Goal: Information Seeking & Learning: Learn about a topic

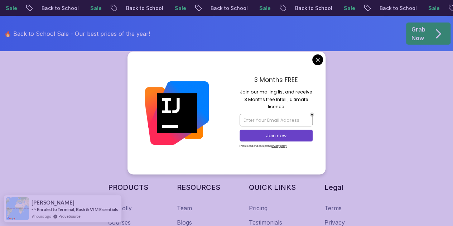
scroll to position [889, 0]
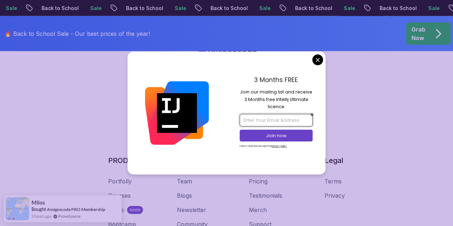
click at [258, 125] on input "email" at bounding box center [276, 120] width 73 height 12
click at [345, 156] on div "PRODUCTS Portfolly Courses Builds soon Bootcamp Roadmaps Textbook RESOURCES Tea…" at bounding box center [226, 207] width 237 height 102
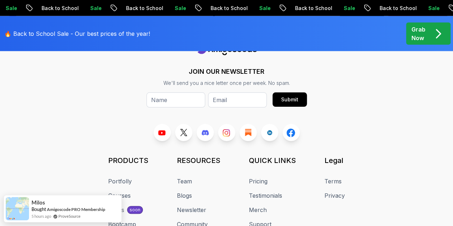
drag, startPoint x: 452, startPoint y: 195, endPoint x: 455, endPoint y: 180, distance: 15.3
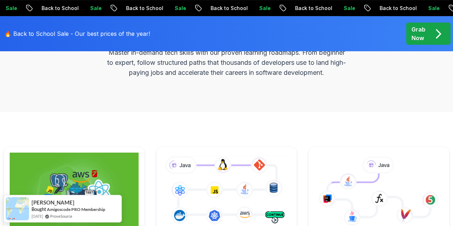
scroll to position [0, 0]
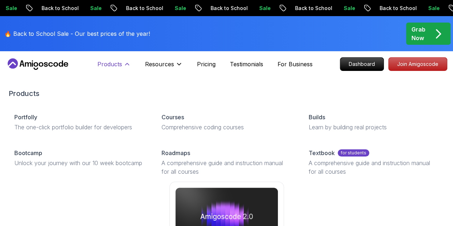
click at [127, 66] on icon at bounding box center [127, 64] width 7 height 7
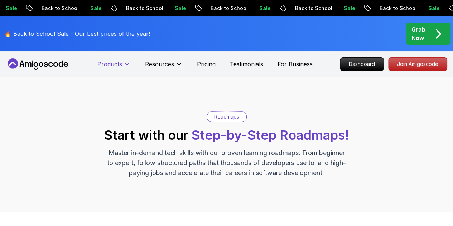
click at [127, 66] on icon at bounding box center [127, 64] width 7 height 7
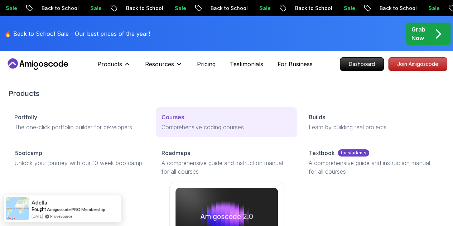
click at [162, 121] on p "Courses" at bounding box center [173, 117] width 23 height 9
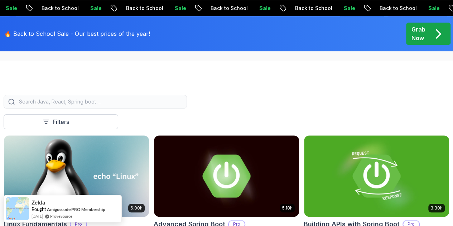
scroll to position [186, 0]
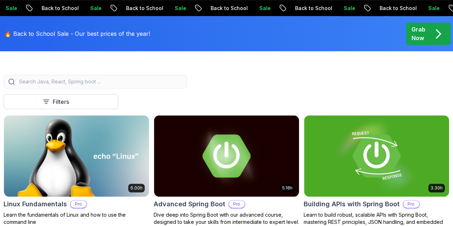
click at [443, 32] on icon "pre-order" at bounding box center [438, 34] width 14 height 14
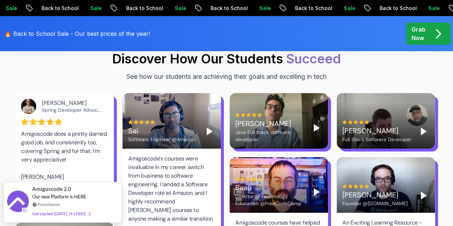
scroll to position [1276, 0]
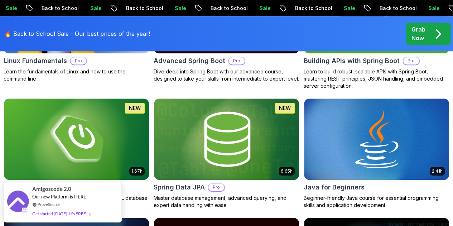
scroll to position [344, 0]
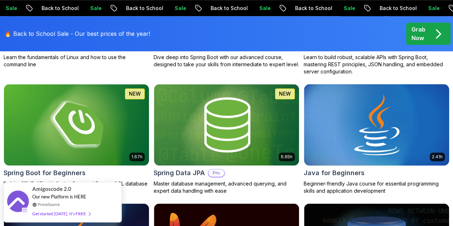
click at [365, 168] on h2 "Java for Beginners" at bounding box center [334, 173] width 61 height 10
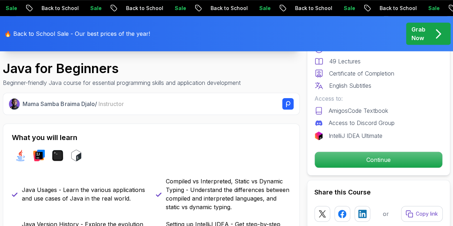
scroll to position [233, 0]
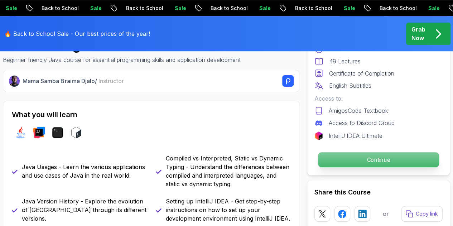
click at [384, 156] on p "Continue" at bounding box center [378, 159] width 121 height 15
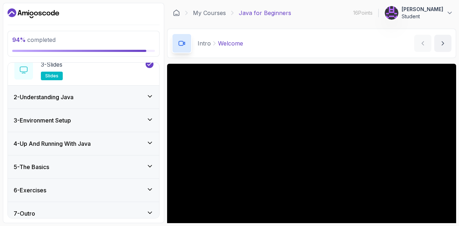
scroll to position [96, 0]
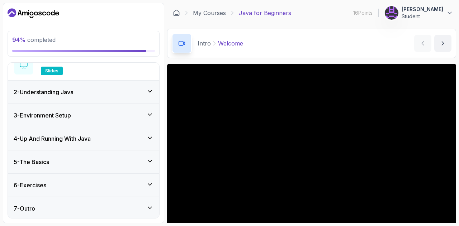
click at [34, 186] on h3 "6 - Exercises" at bounding box center [30, 185] width 33 height 9
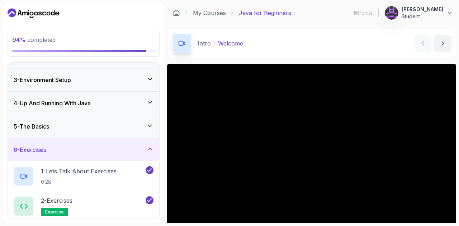
scroll to position [66, 0]
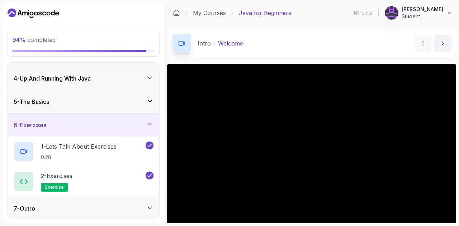
click at [35, 206] on h3 "7 - Outro" at bounding box center [25, 208] width 22 height 9
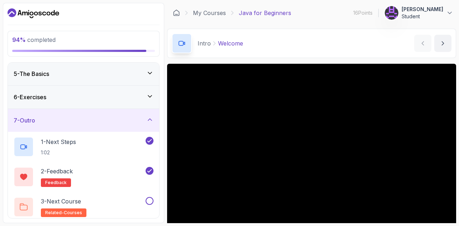
scroll to position [96, 0]
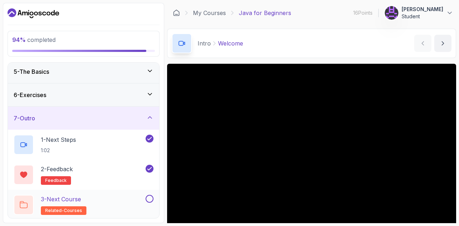
click at [97, 205] on div "3 - Next Course related-courses" at bounding box center [79, 205] width 130 height 20
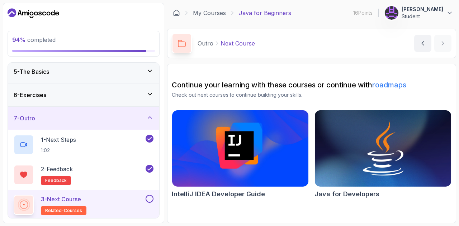
click at [148, 196] on button at bounding box center [149, 199] width 8 height 8
click at [423, 162] on img at bounding box center [382, 149] width 143 height 80
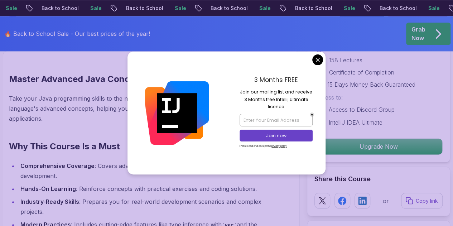
scroll to position [483, 0]
